Goal: Transaction & Acquisition: Book appointment/travel/reservation

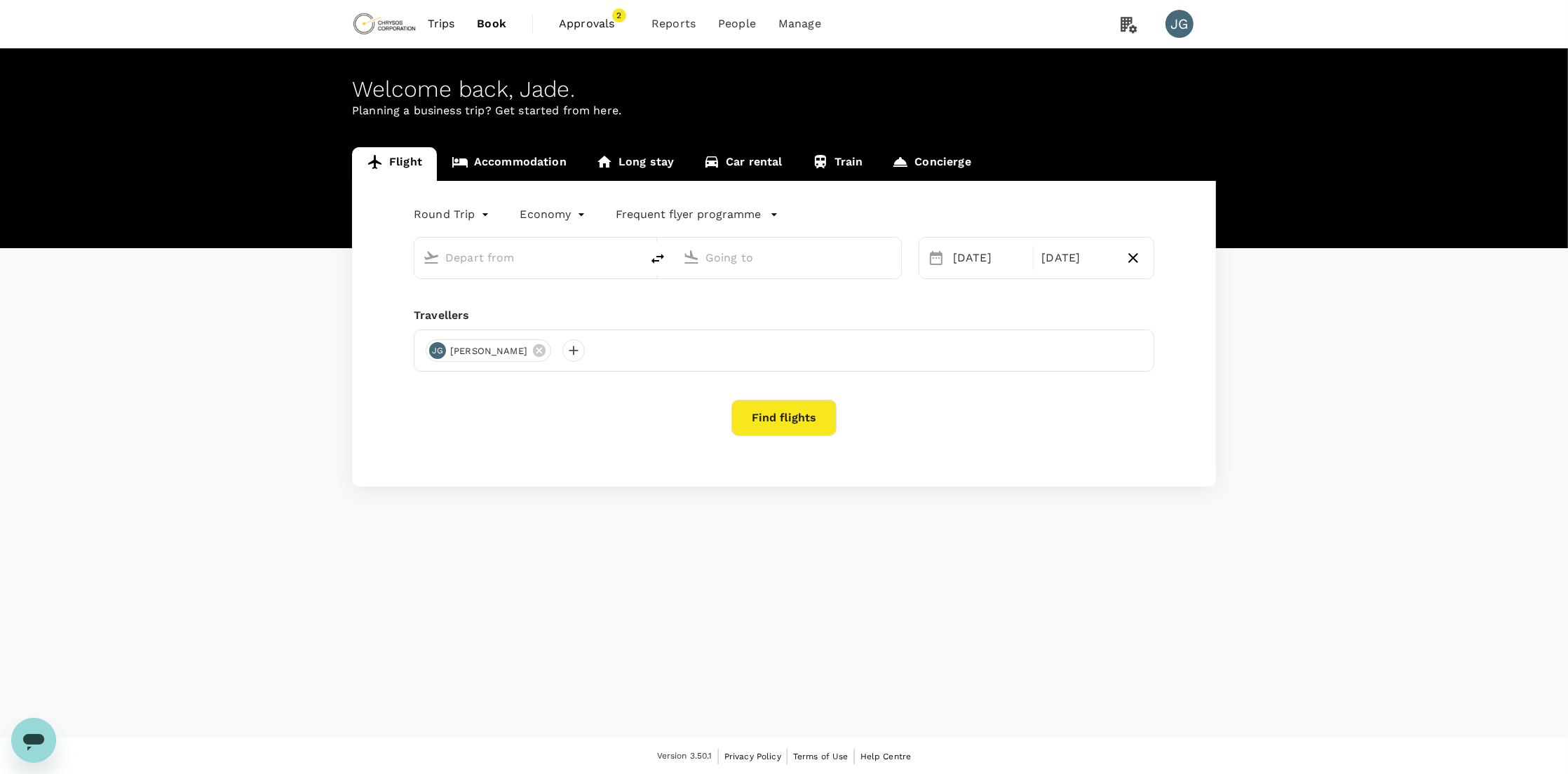
type input "Adelaide (ADL)"
type input "Vancouver Intl (YVR)"
type input "Adelaide (ADL)"
type input "Vancouver Intl (YVR)"
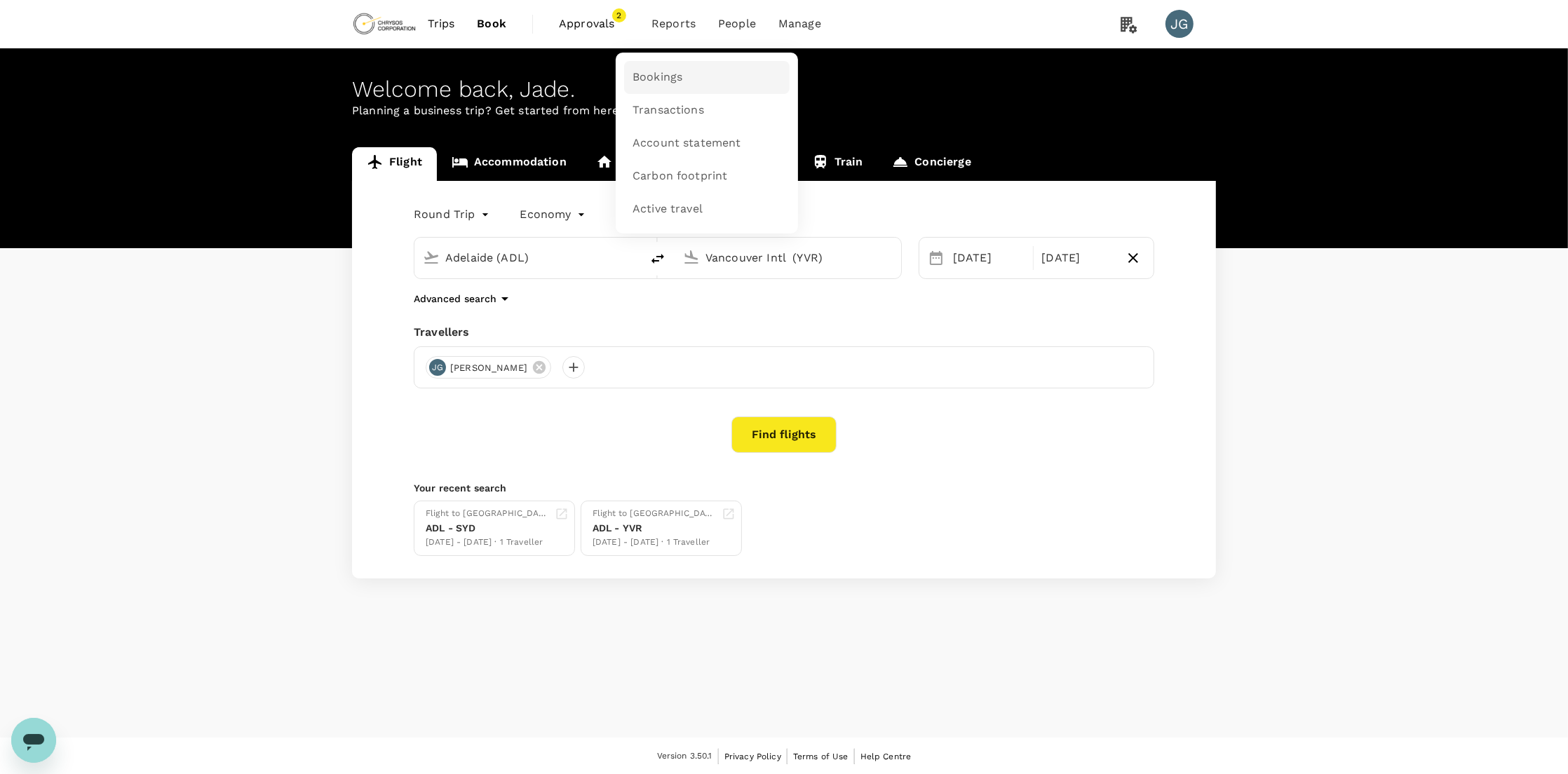
click at [654, 76] on span "Bookings" at bounding box center [657, 77] width 50 height 16
